Goal: Task Accomplishment & Management: Manage account settings

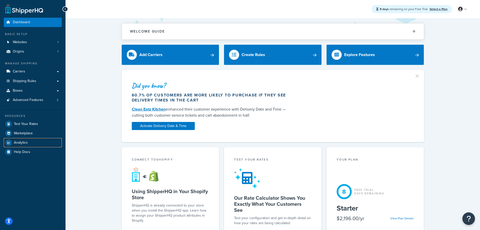
drag, startPoint x: 15, startPoint y: 144, endPoint x: 164, endPoint y: 142, distance: 149.0
click at [16, 143] on span "Analytics" at bounding box center [21, 142] width 14 height 4
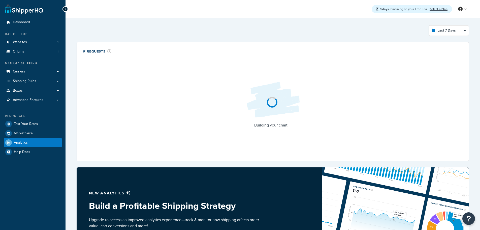
select select "last_7_days"
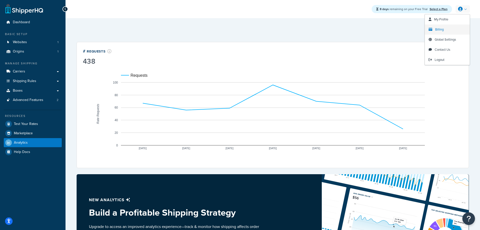
click at [442, 30] on span "Billing" at bounding box center [439, 29] width 9 height 5
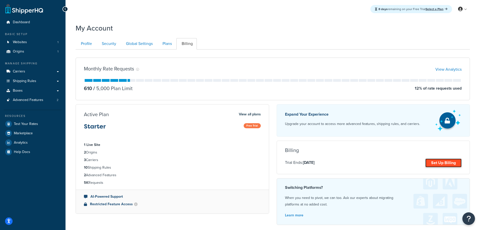
click at [439, 166] on link "Set Up Billing" at bounding box center [443, 162] width 36 height 9
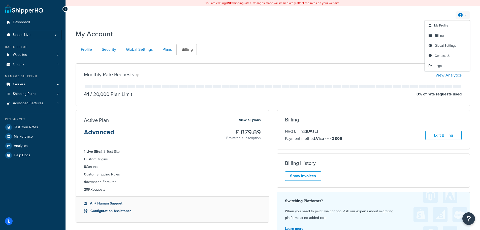
drag, startPoint x: 460, startPoint y: 15, endPoint x: 460, endPoint y: 24, distance: 9.8
click at [460, 15] on icon at bounding box center [460, 15] width 5 height 5
click at [446, 34] on link "Billing" at bounding box center [447, 35] width 45 height 10
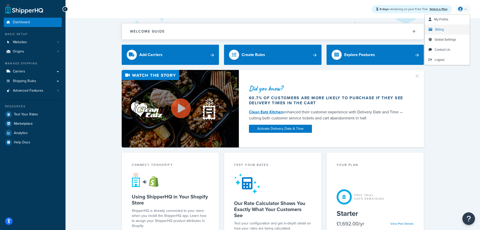
click at [433, 28] on link "Billing" at bounding box center [447, 29] width 45 height 10
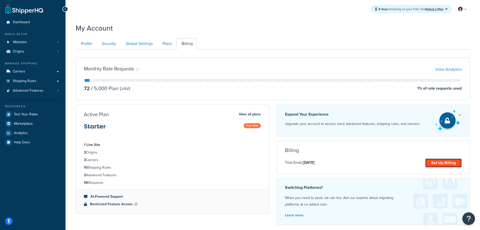
click at [447, 161] on link "Set Up Billing" at bounding box center [443, 162] width 36 height 9
